Goal: Find specific page/section: Find specific page/section

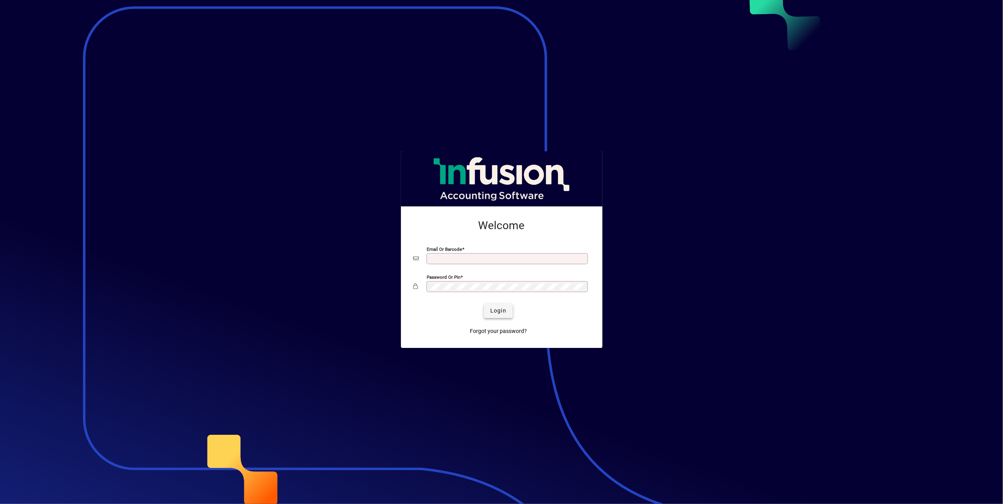
type input "**********"
drag, startPoint x: 497, startPoint y: 314, endPoint x: 475, endPoint y: 302, distance: 25.7
click at [498, 314] on span "Login" at bounding box center [498, 311] width 16 height 8
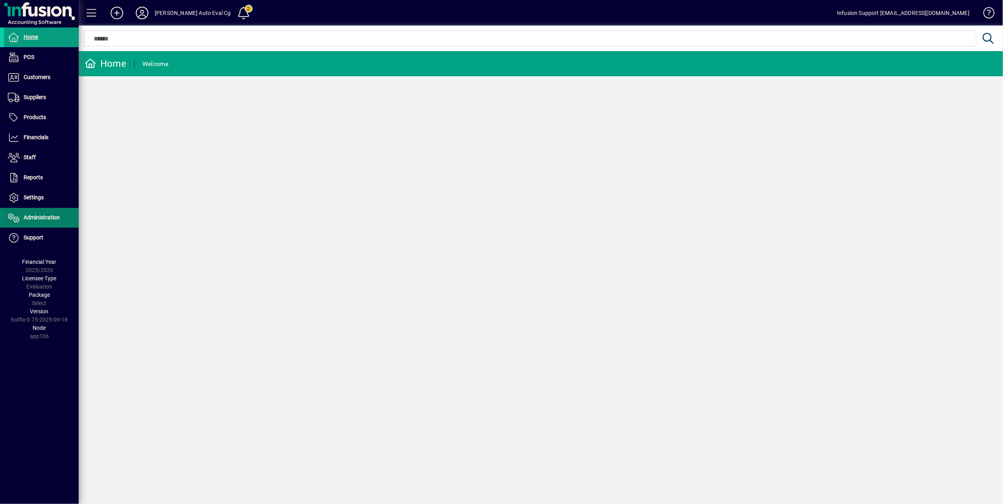
click at [36, 221] on span "Administration" at bounding box center [42, 217] width 36 height 6
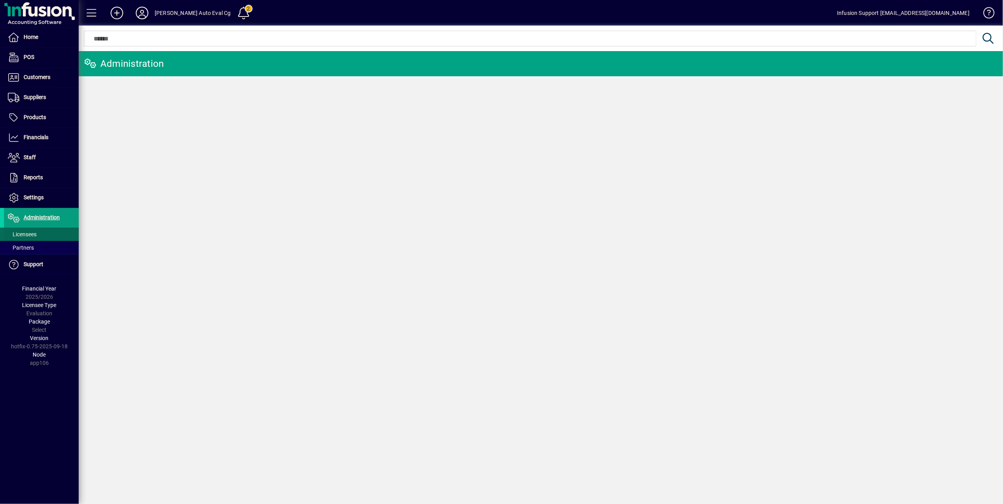
click at [27, 235] on span "Licensees" at bounding box center [22, 234] width 29 height 6
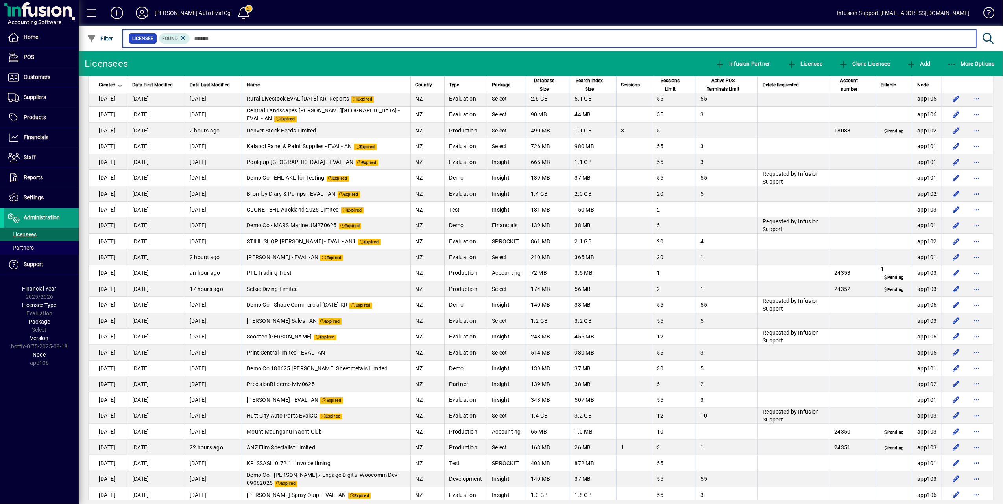
scroll to position [1521, 0]
